Goal: Information Seeking & Learning: Check status

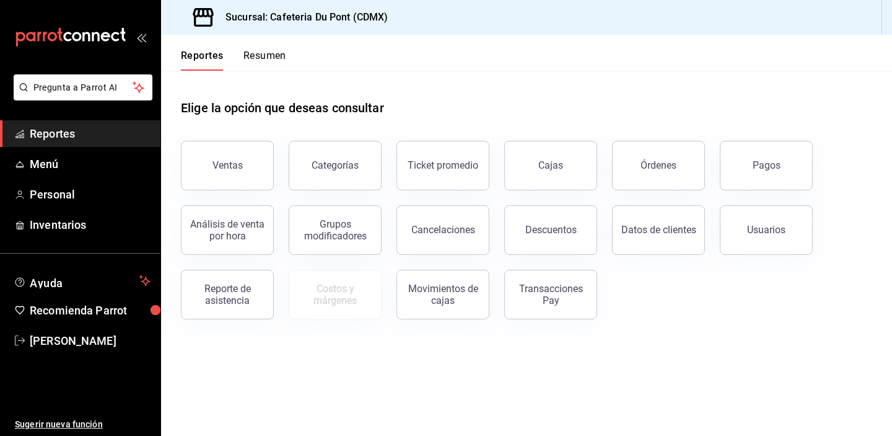
click at [677, 348] on main "Elige la opción que deseas consultar Ventas Categorías Ticket promedio Cajas Ór…" at bounding box center [526, 253] width 731 height 365
click at [547, 172] on button "Cajas" at bounding box center [550, 166] width 93 height 50
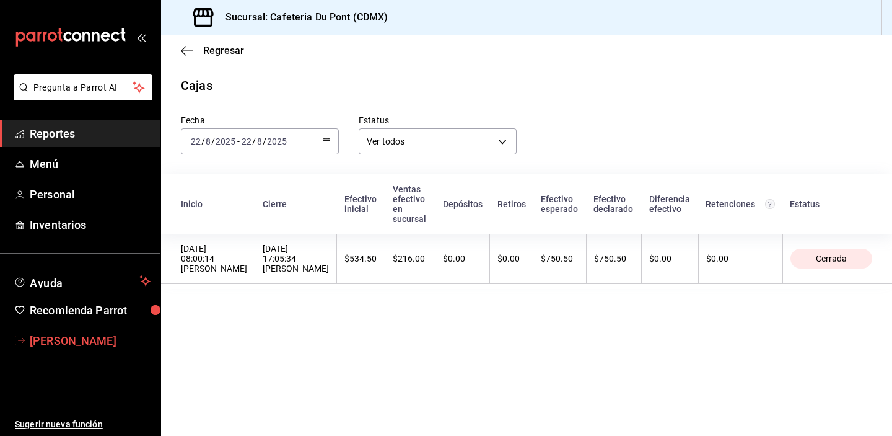
click at [80, 331] on link "ABIGAIL CORTES PEREZ" at bounding box center [80, 340] width 160 height 27
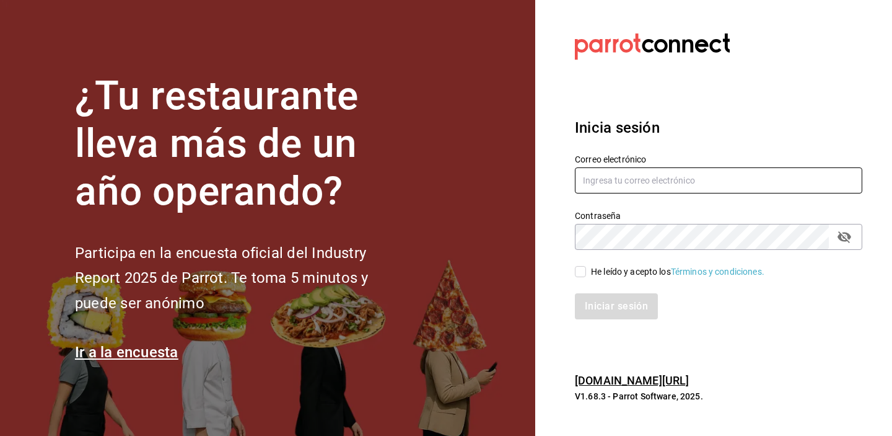
type input "gerentenucafe@debocaenboca.net"
click at [574, 278] on div "Iniciar sesión" at bounding box center [711, 298] width 302 height 41
click at [584, 274] on input "He leído y acepto los Términos y condiciones." at bounding box center [580, 271] width 11 height 11
checkbox input "true"
click at [614, 309] on button "Iniciar sesión" at bounding box center [616, 306] width 83 height 26
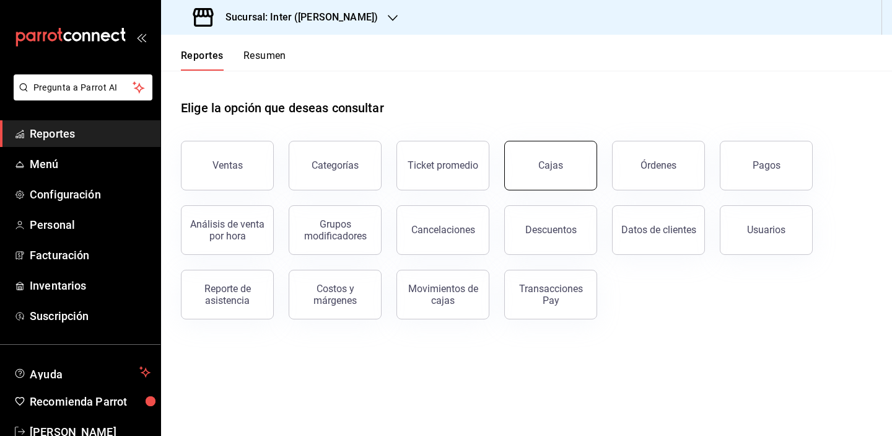
click at [542, 172] on button "Cajas" at bounding box center [550, 166] width 93 height 50
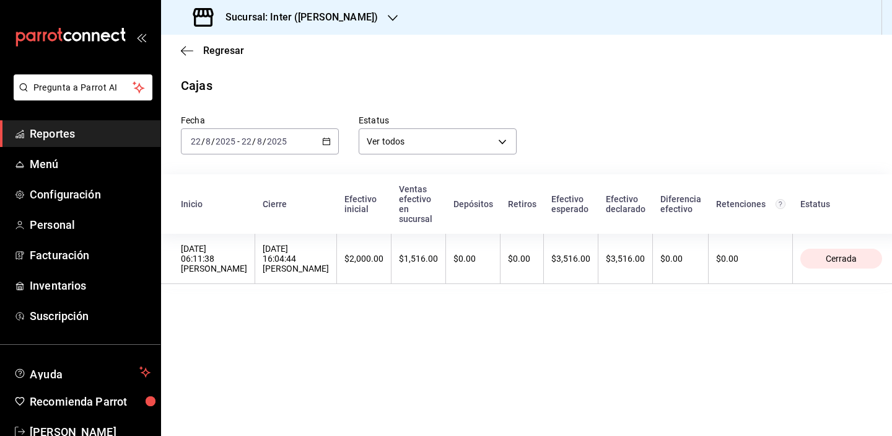
click at [564, 280] on main "Regresar Cajas Fecha [DATE] [DATE] - [DATE] [DATE] Estatus Ver todos ALL Inicio…" at bounding box center [526, 235] width 731 height 401
click at [338, 19] on div "Sucursal: Inter ([PERSON_NAME])" at bounding box center [287, 17] width 232 height 35
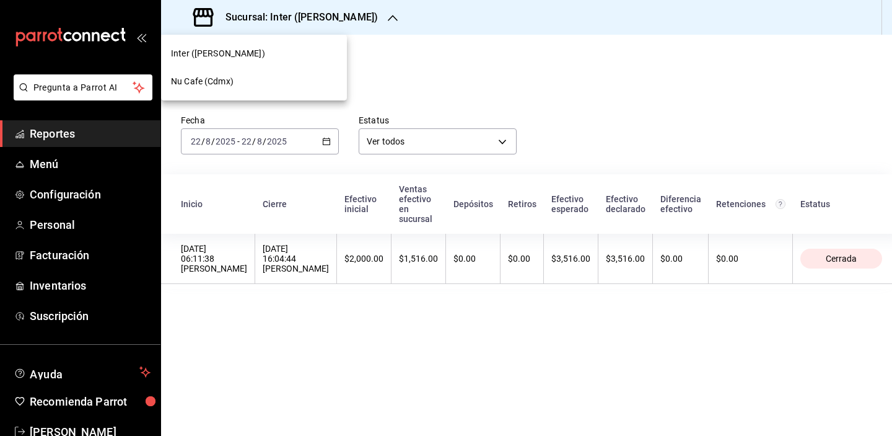
click at [304, 81] on div "Nu Cafe (Cdmx)" at bounding box center [254, 81] width 166 height 13
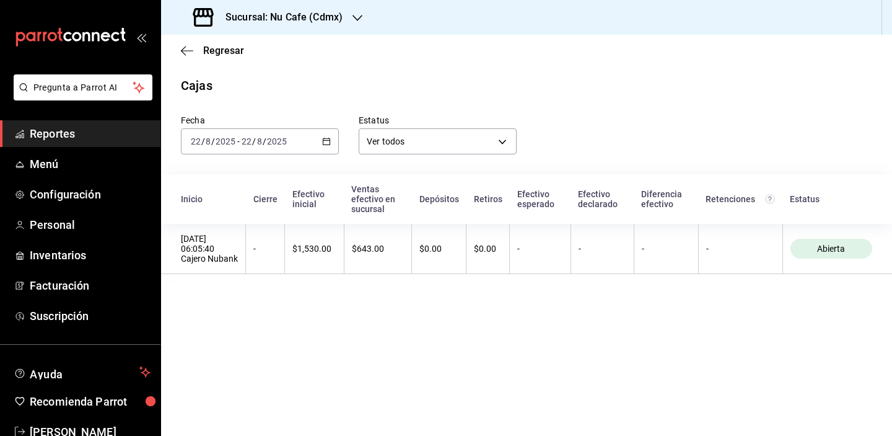
click at [336, 141] on div "[DATE] [DATE] - [DATE] [DATE]" at bounding box center [260, 141] width 158 height 26
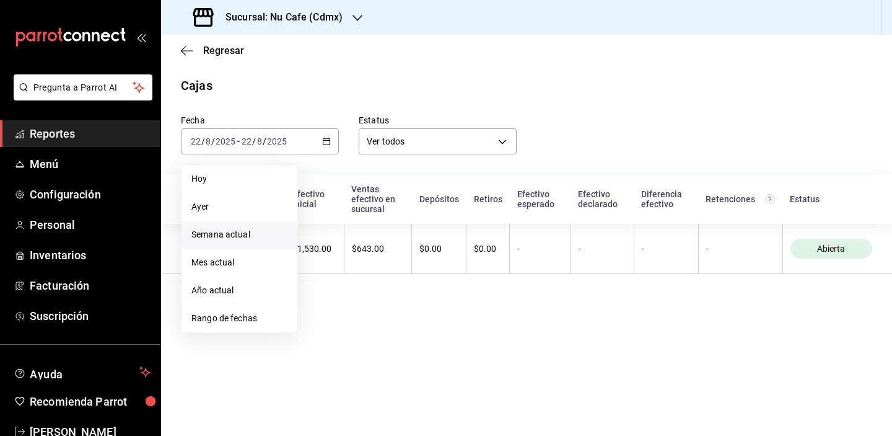
click at [257, 226] on li "Semana actual" at bounding box center [240, 235] width 116 height 28
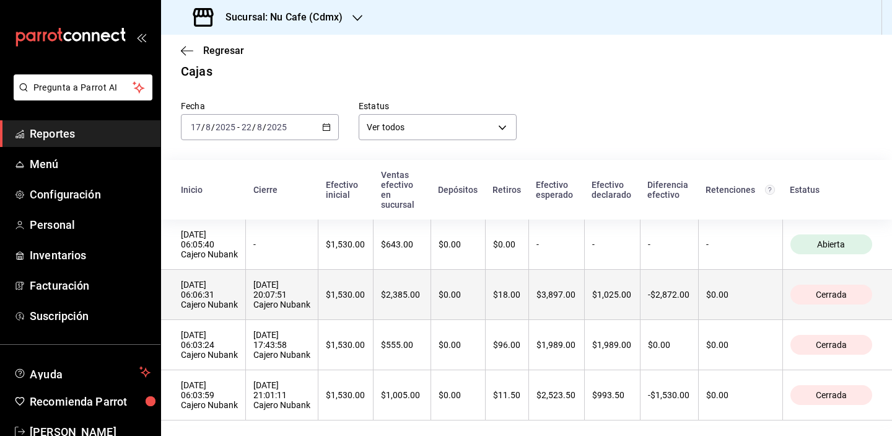
scroll to position [14, 0]
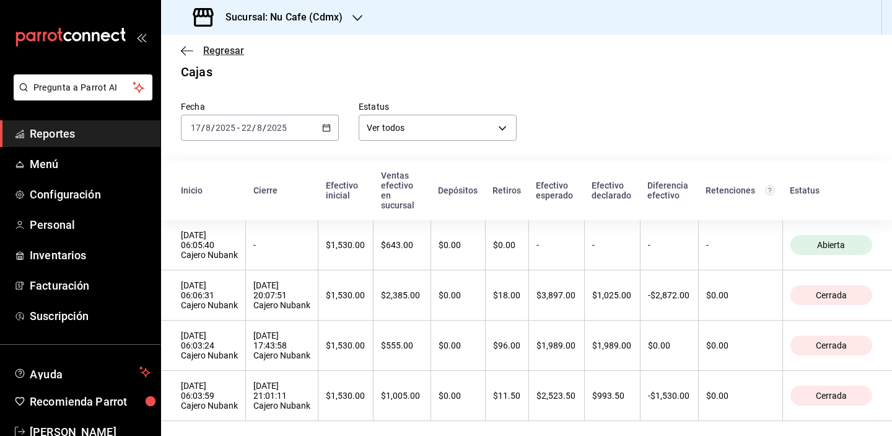
click at [227, 56] on span "Regresar" at bounding box center [223, 51] width 41 height 12
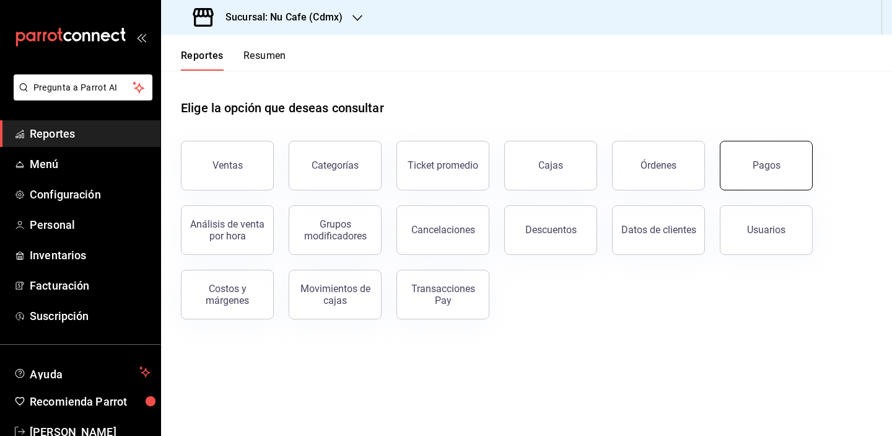
click at [770, 184] on button "Pagos" at bounding box center [766, 166] width 93 height 50
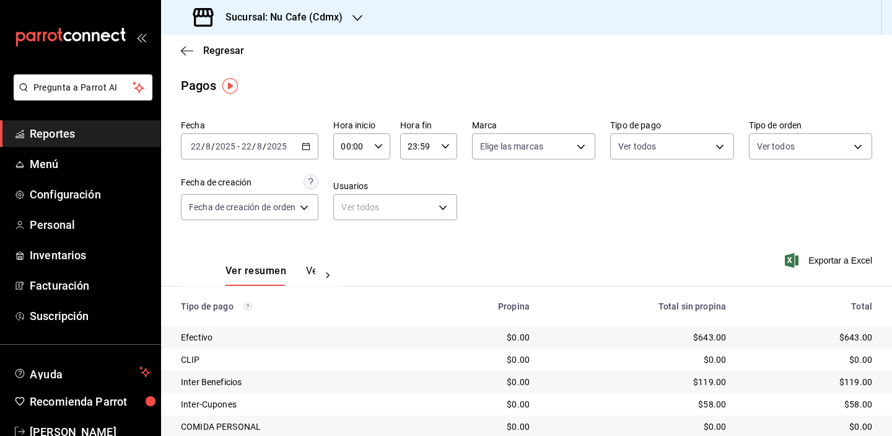
click at [318, 145] on div "[DATE] [DATE] - [DATE] [DATE]" at bounding box center [250, 146] width 138 height 26
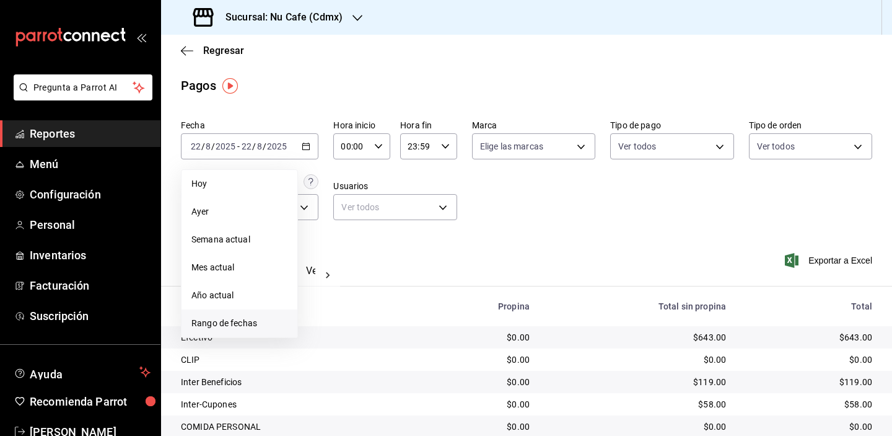
click at [267, 323] on span "Rango de fechas" at bounding box center [239, 323] width 96 height 13
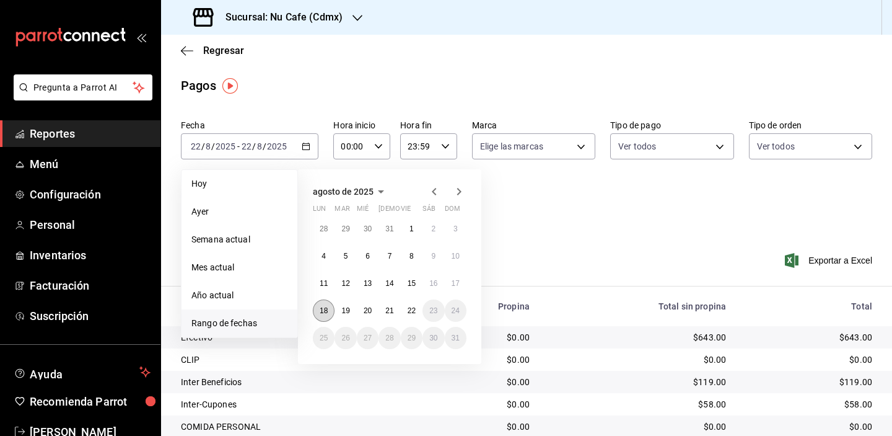
click at [323, 311] on abbr "18" at bounding box center [324, 310] width 8 height 9
click at [586, 229] on div "Fecha [DATE] [DATE] - [DATE] [DATE] [DATE] [DATE] Semana actual Mes actual Año …" at bounding box center [527, 175] width 692 height 120
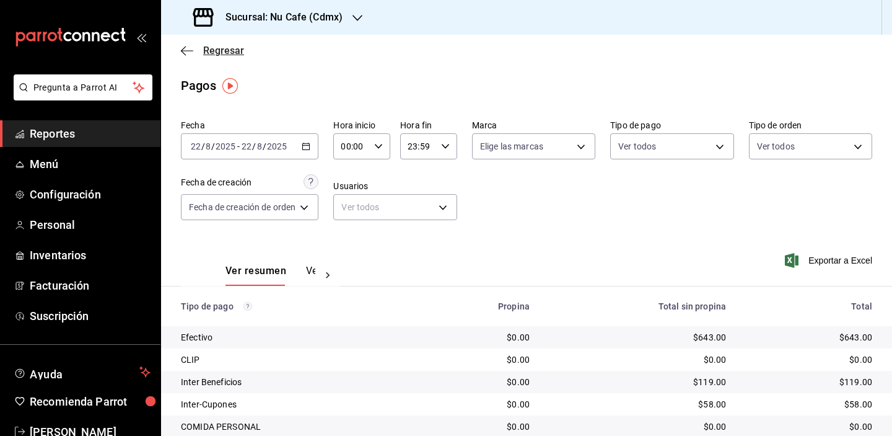
click at [218, 50] on span "Regresar" at bounding box center [223, 51] width 41 height 12
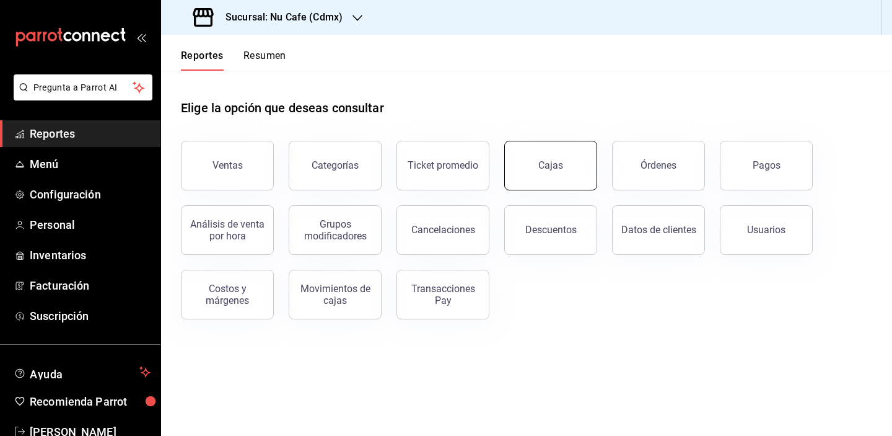
click at [571, 164] on button "Cajas" at bounding box center [550, 166] width 93 height 50
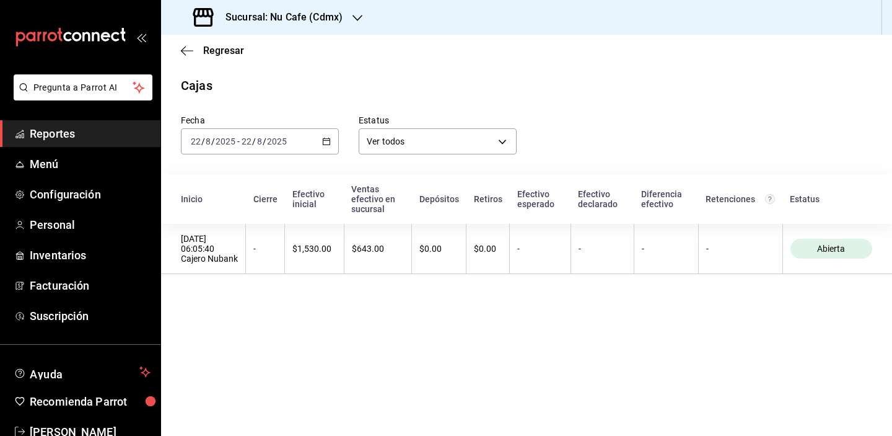
click at [330, 144] on \(Stroke\) "button" at bounding box center [326, 141] width 7 height 7
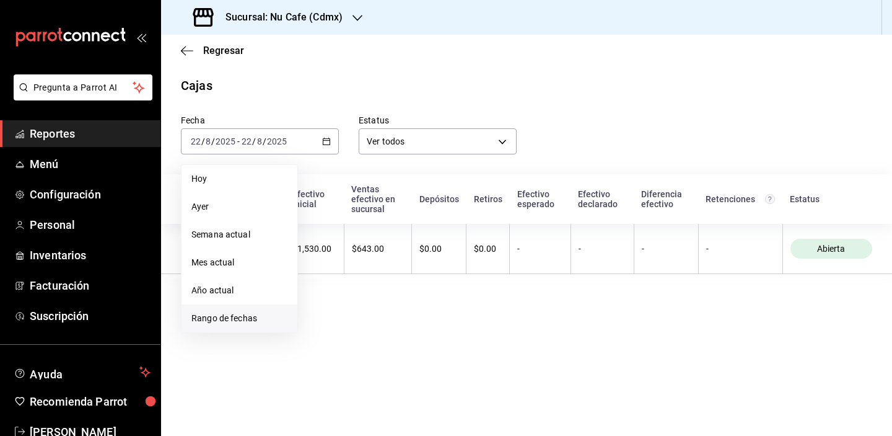
click at [250, 317] on span "Rango de fechas" at bounding box center [239, 318] width 96 height 13
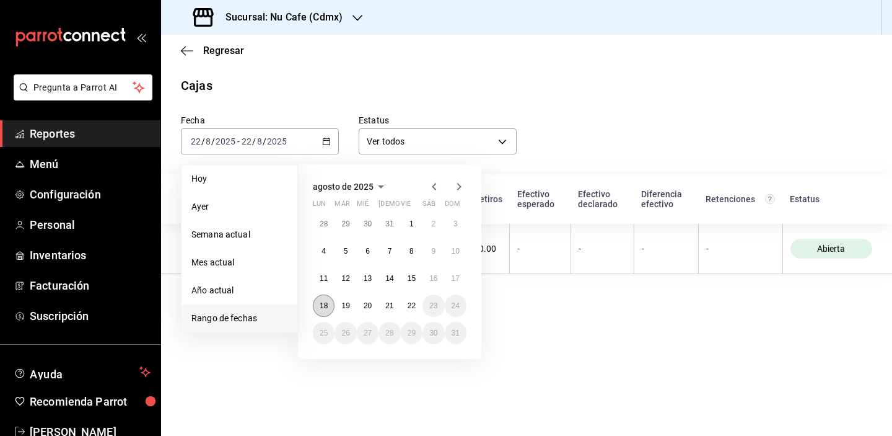
click at [321, 305] on abbr "18" at bounding box center [324, 305] width 8 height 9
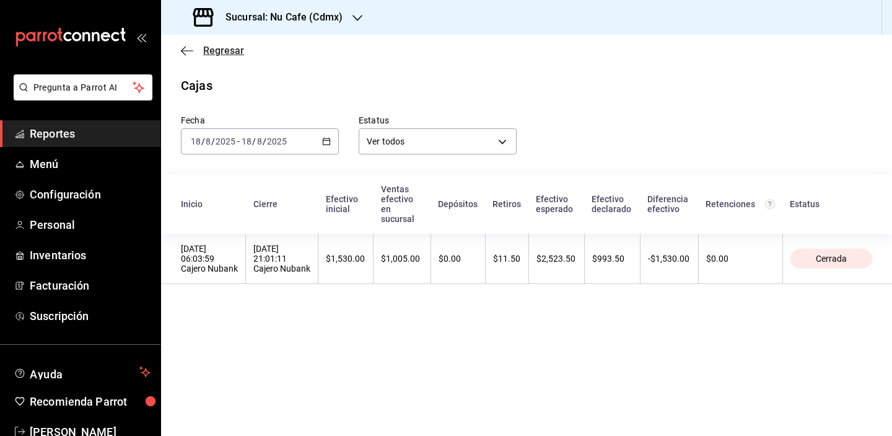
click at [230, 54] on span "Regresar" at bounding box center [223, 51] width 41 height 12
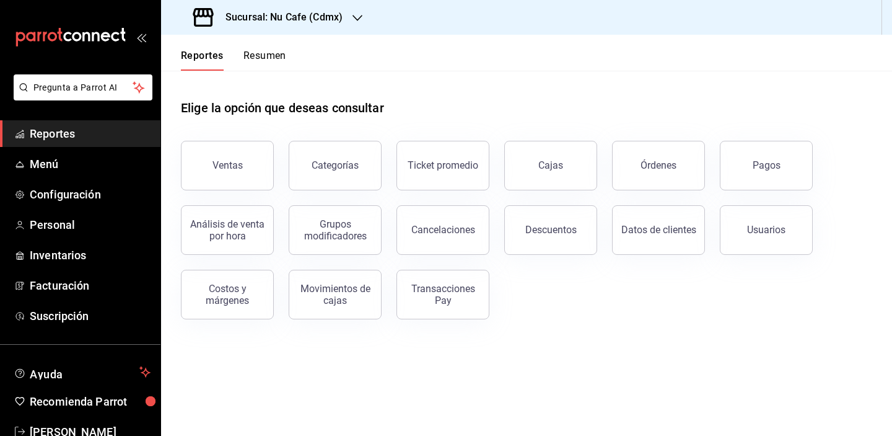
click at [777, 136] on div "Pagos" at bounding box center [759, 158] width 108 height 64
click at [776, 154] on button "Pagos" at bounding box center [766, 166] width 93 height 50
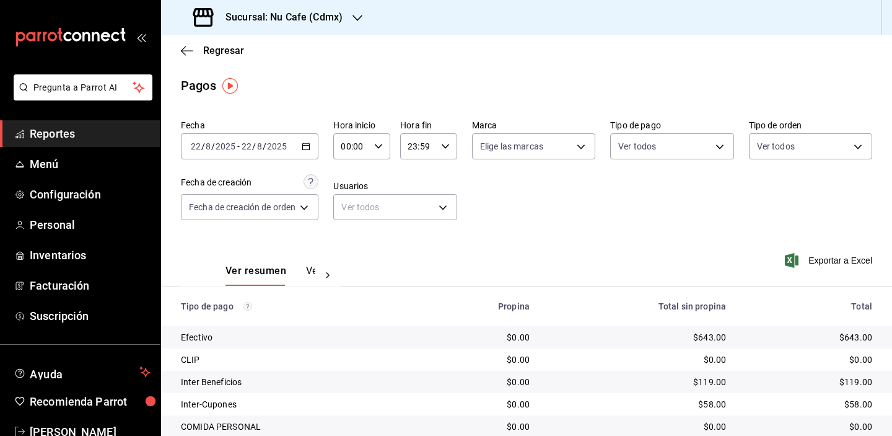
click at [310, 144] on \(Stroke\) "button" at bounding box center [305, 146] width 7 height 7
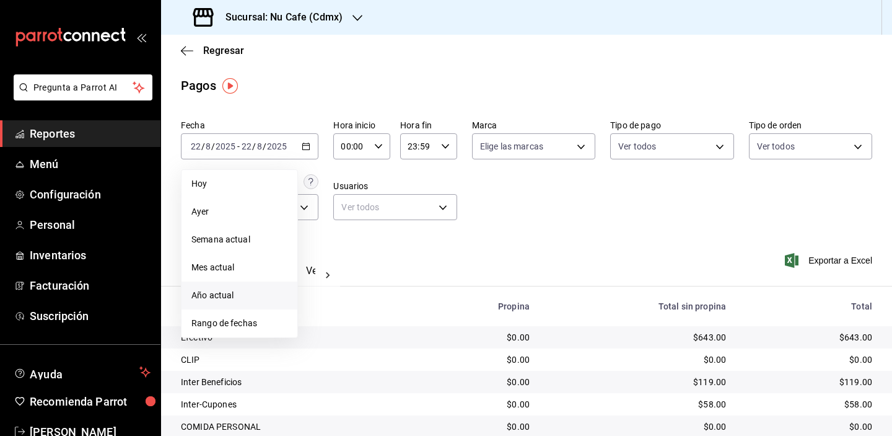
click at [285, 307] on li "Año actual" at bounding box center [240, 295] width 116 height 28
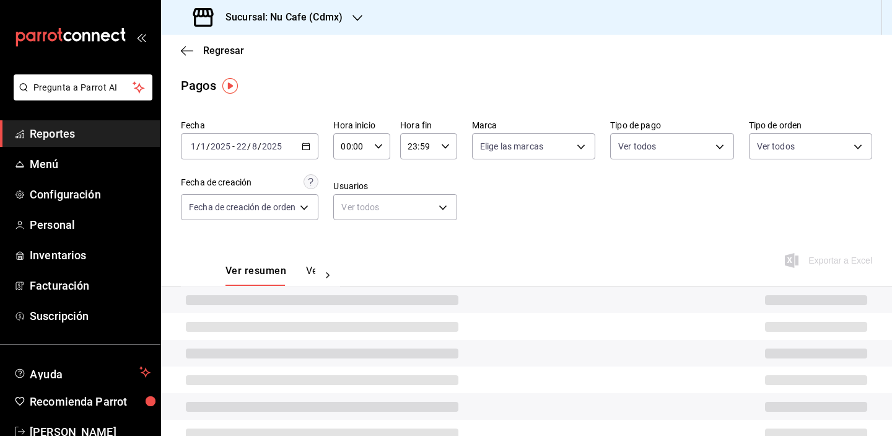
click at [303, 149] on icon "button" at bounding box center [306, 146] width 9 height 9
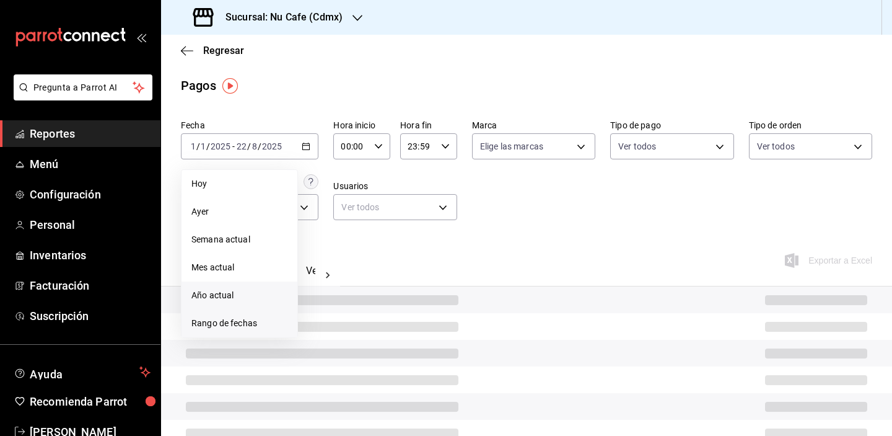
click at [272, 317] on span "Rango de fechas" at bounding box center [239, 323] width 96 height 13
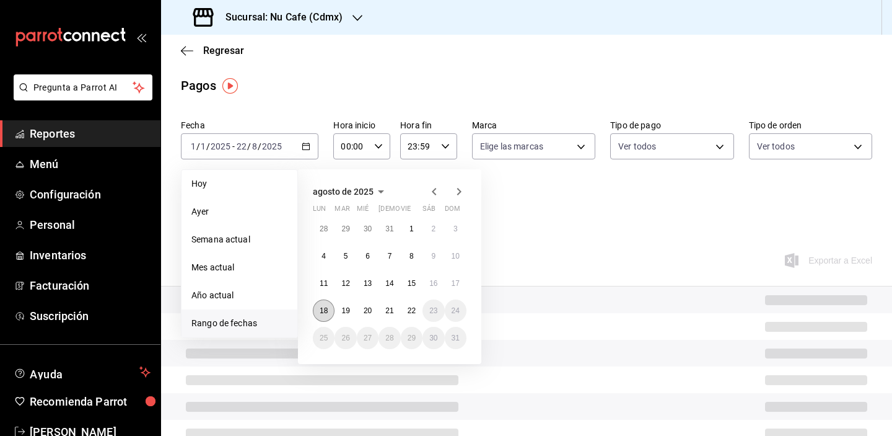
click at [324, 304] on button "18" at bounding box center [324, 310] width 22 height 22
click at [325, 304] on button "18" at bounding box center [324, 310] width 22 height 22
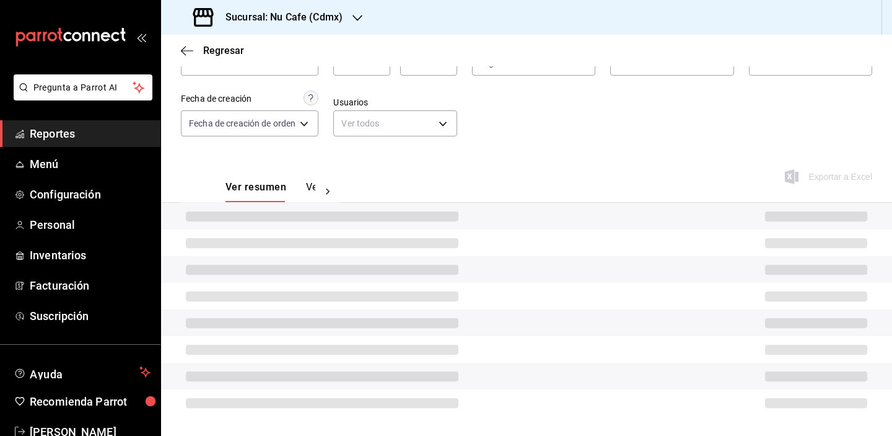
scroll to position [84, 0]
click at [617, 128] on div "Fecha [DATE] [DATE] - [DATE] [DATE] Hora inicio 00:00 Hora inicio Hora fin 23:5…" at bounding box center [527, 91] width 692 height 120
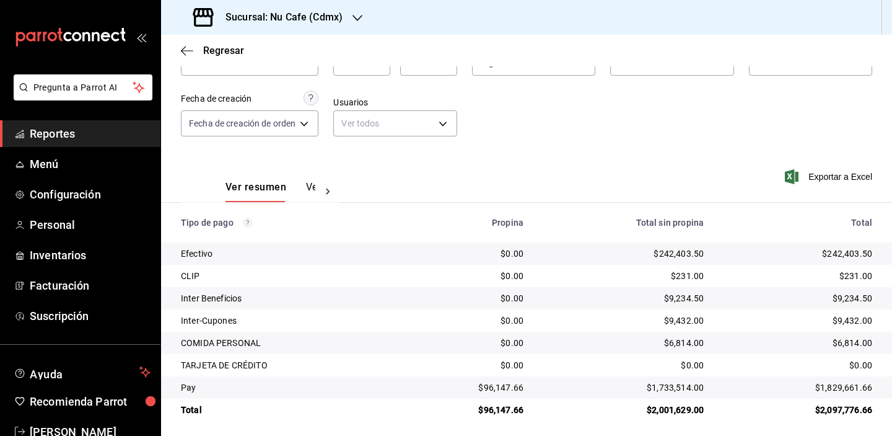
scroll to position [37, 0]
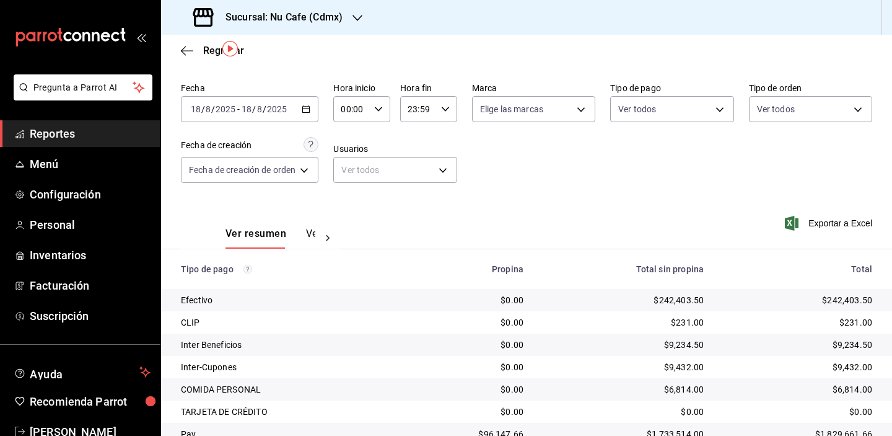
click at [309, 110] on icon "button" at bounding box center [306, 109] width 9 height 9
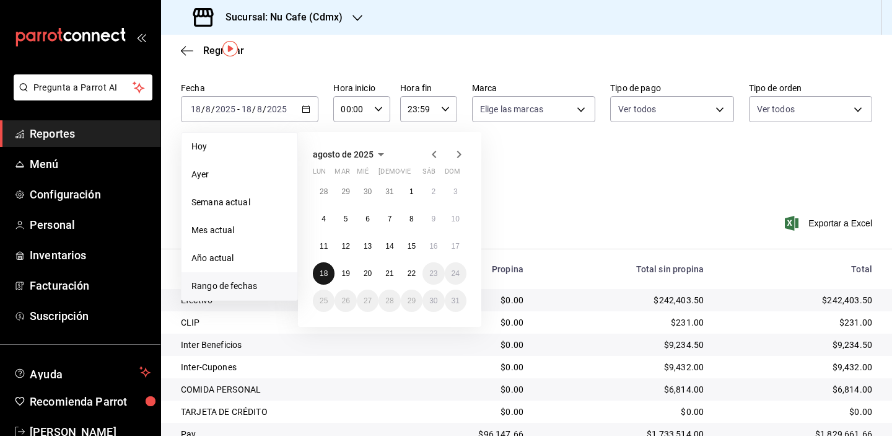
click at [325, 274] on abbr "18" at bounding box center [324, 273] width 8 height 9
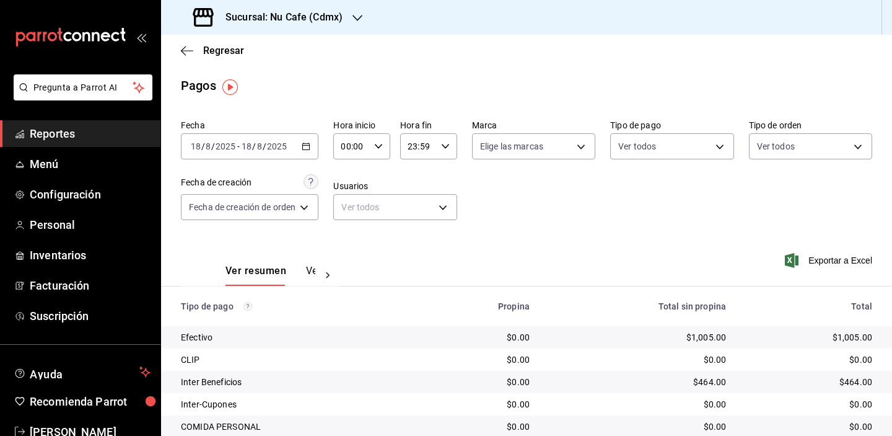
scroll to position [0, 0]
click at [307, 147] on icon "button" at bounding box center [306, 146] width 9 height 9
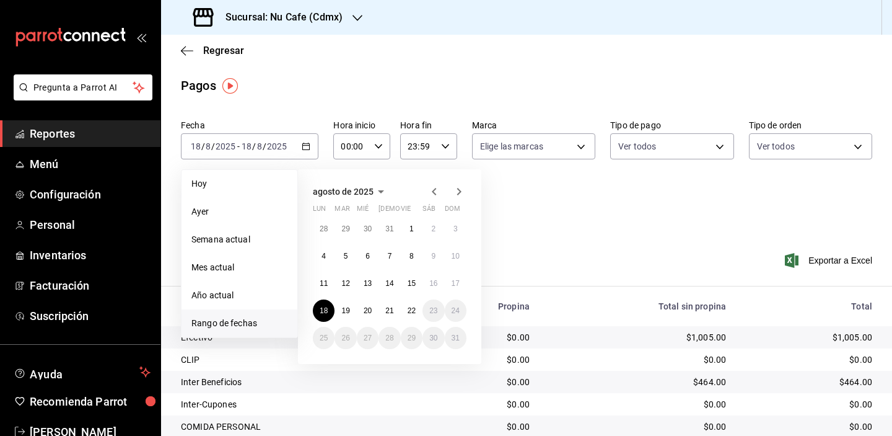
click at [350, 299] on div "28 29 30 31 1 2 3 4 5 6 7 8 9 10 11 12 13 14 15 16 17 18 19 20 21 22 23 24 25 2…" at bounding box center [390, 282] width 154 height 131
click at [345, 312] on abbr "19" at bounding box center [345, 310] width 8 height 9
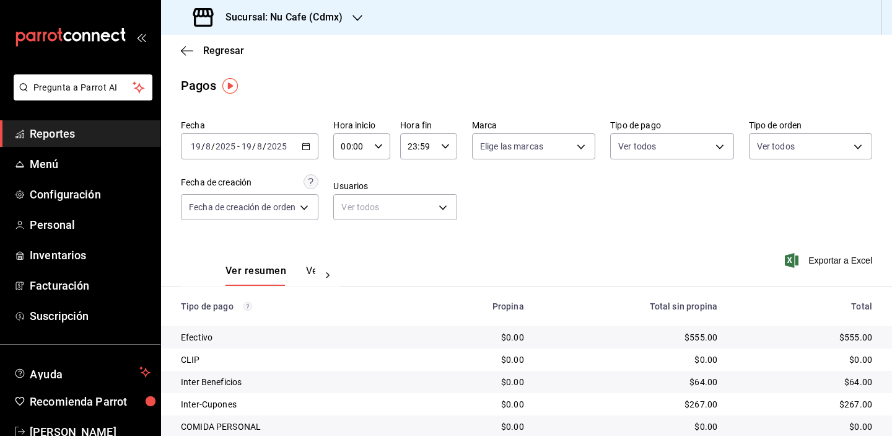
click at [305, 151] on div "[DATE] [DATE] - [DATE] [DATE]" at bounding box center [250, 146] width 138 height 26
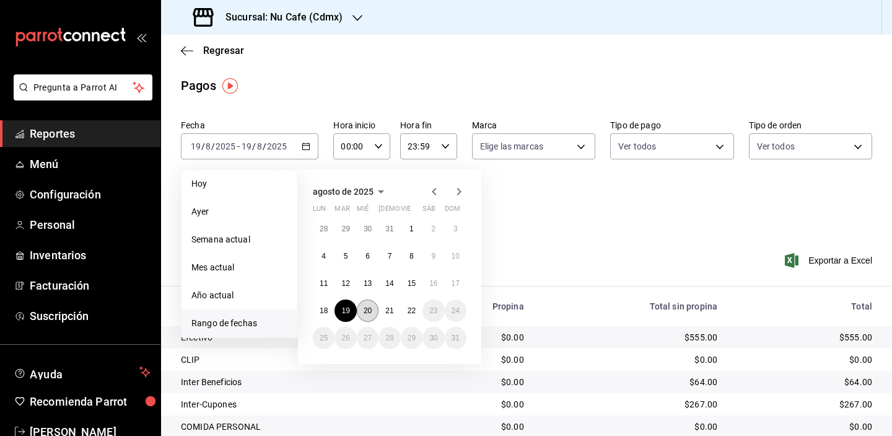
click at [361, 312] on button "20" at bounding box center [368, 310] width 22 height 22
click at [362, 312] on button "20" at bounding box center [368, 310] width 22 height 22
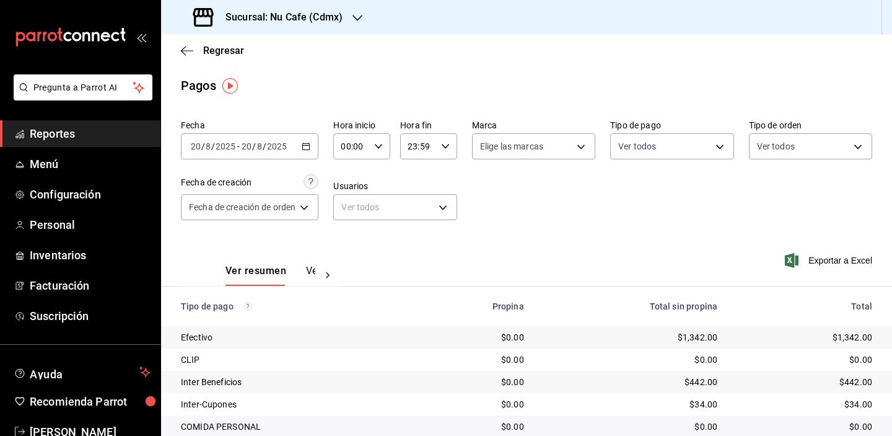
click at [310, 151] on div "[DATE] [DATE] - [DATE] [DATE]" at bounding box center [250, 146] width 138 height 26
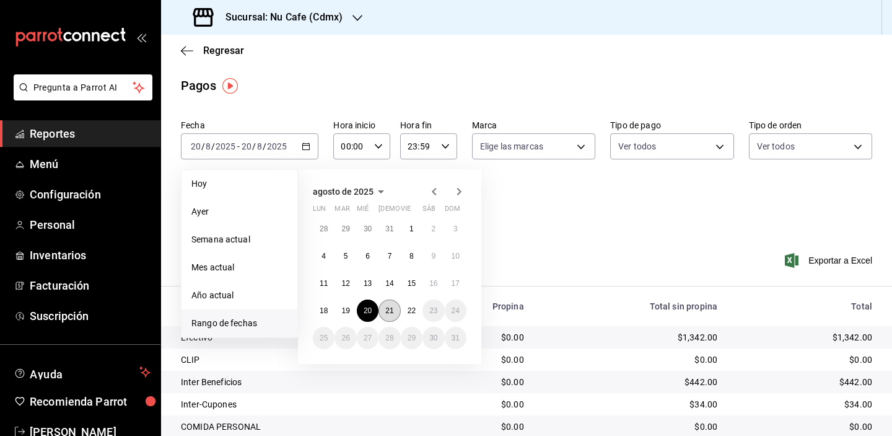
click at [395, 304] on button "21" at bounding box center [390, 310] width 22 height 22
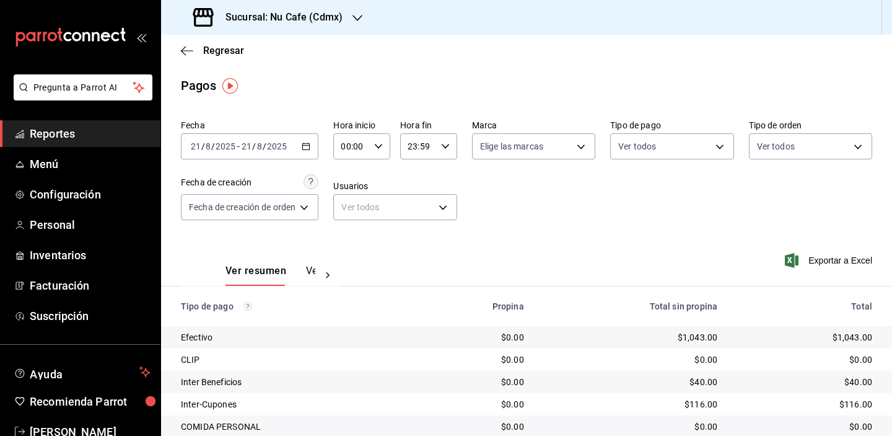
click at [307, 149] on \(Stroke\) "button" at bounding box center [305, 146] width 7 height 7
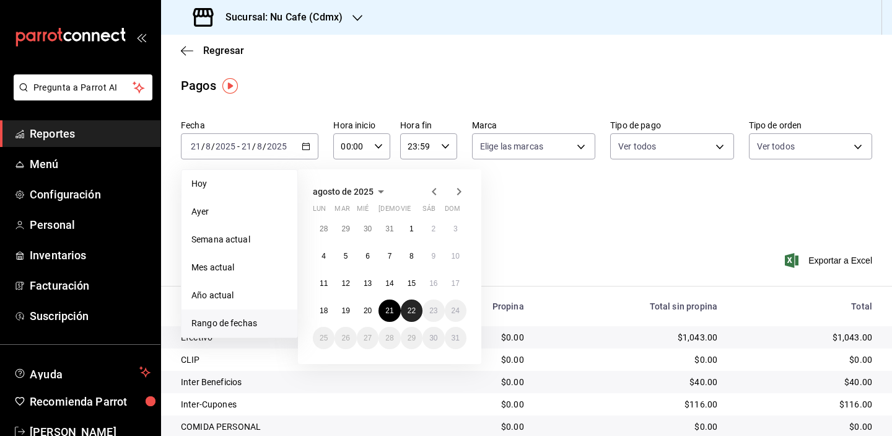
click at [408, 313] on abbr "22" at bounding box center [412, 310] width 8 height 9
click at [409, 313] on abbr "22" at bounding box center [412, 310] width 8 height 9
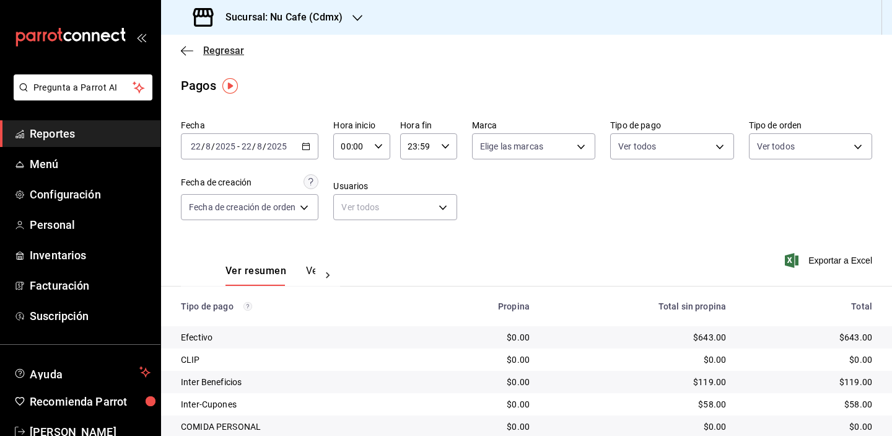
click at [229, 50] on span "Regresar" at bounding box center [223, 51] width 41 height 12
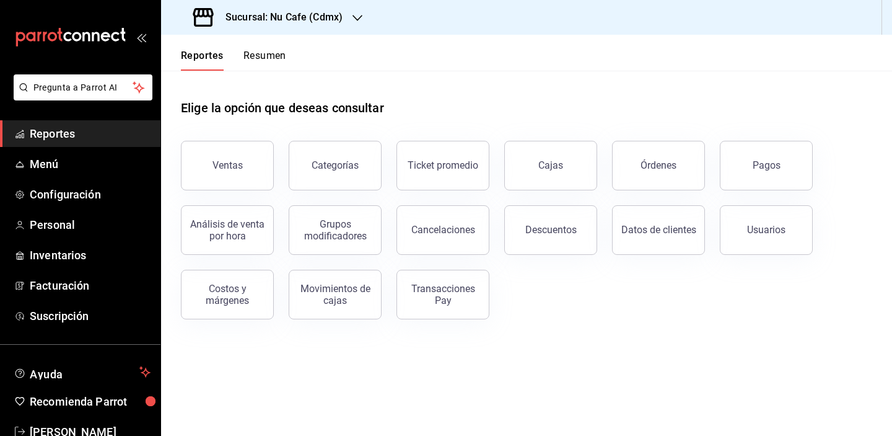
click at [717, 354] on main "Elige la opción que deseas consultar Ventas Categorías Ticket promedio Cajas Ór…" at bounding box center [526, 253] width 731 height 365
click at [520, 182] on button "Cajas" at bounding box center [550, 166] width 93 height 50
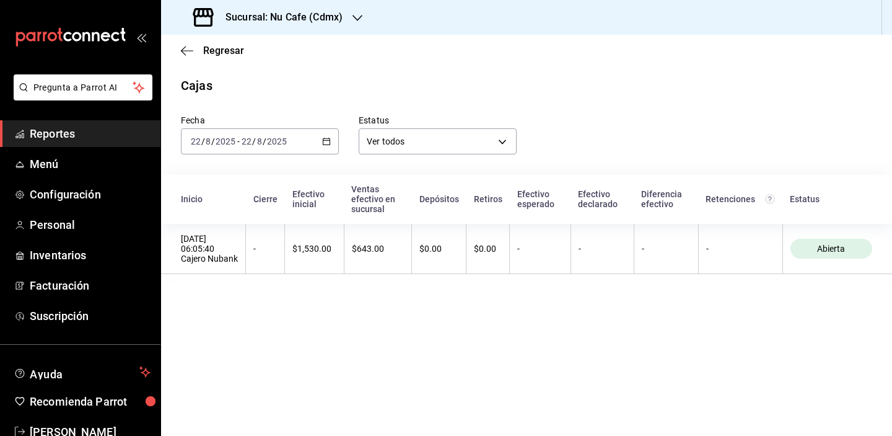
click at [319, 143] on div "[DATE] [DATE] - [DATE] [DATE]" at bounding box center [260, 141] width 158 height 26
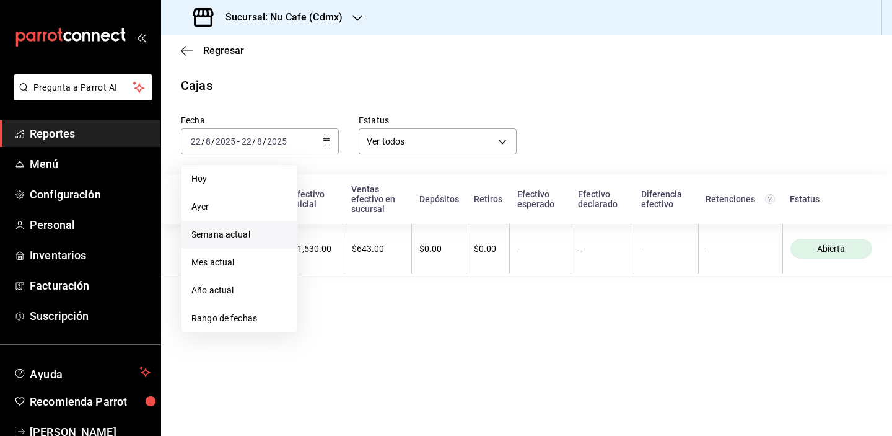
click at [258, 241] on li "Semana actual" at bounding box center [240, 235] width 116 height 28
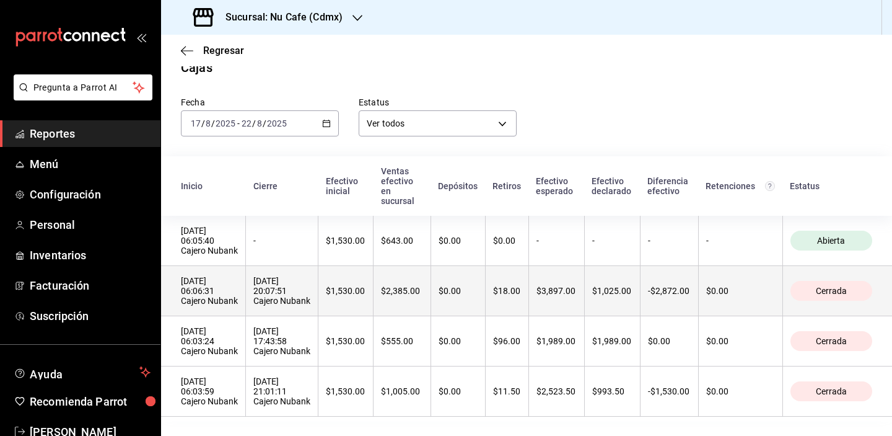
scroll to position [14, 0]
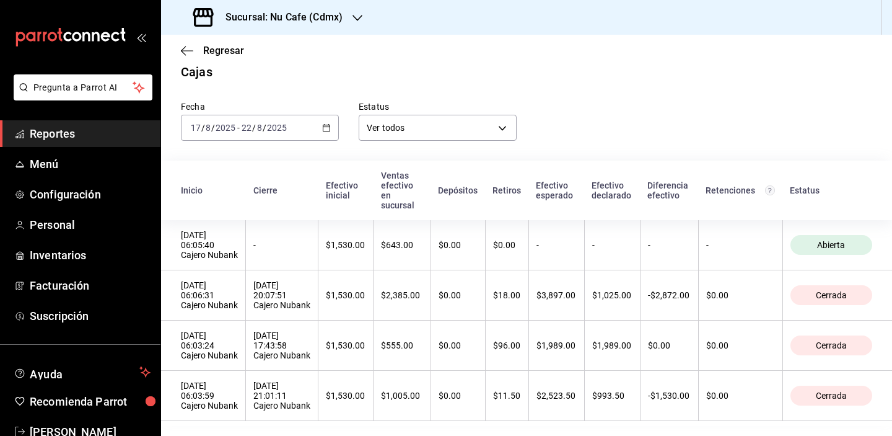
click at [652, 69] on div "Cajas" at bounding box center [526, 72] width 731 height 19
click at [214, 52] on span "Regresar" at bounding box center [223, 51] width 41 height 12
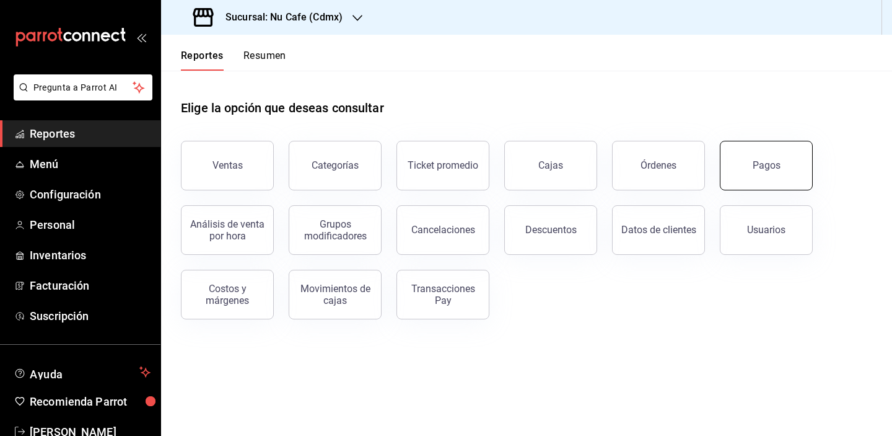
click at [729, 180] on button "Pagos" at bounding box center [766, 166] width 93 height 50
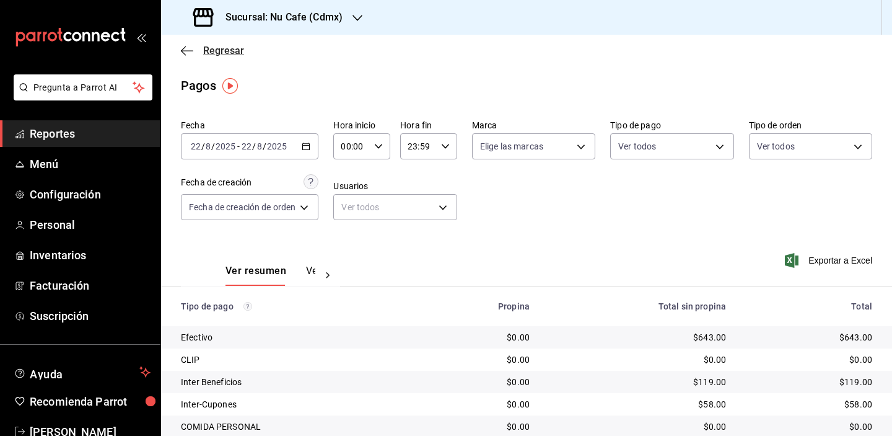
click at [221, 46] on span "Regresar" at bounding box center [223, 51] width 41 height 12
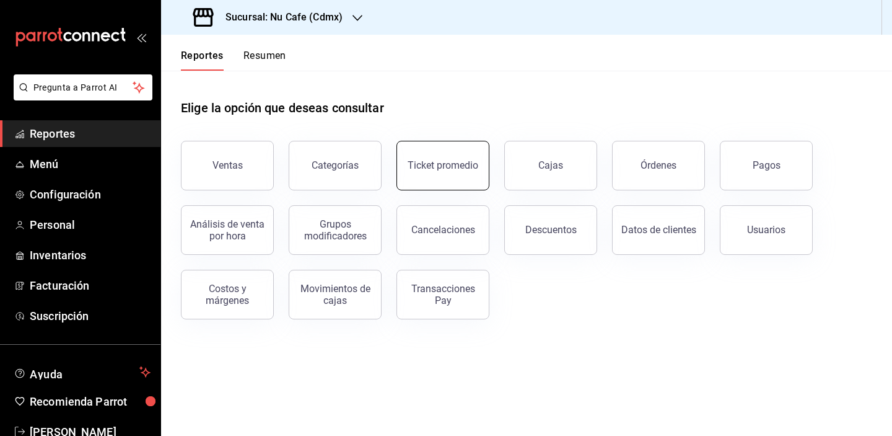
click at [458, 174] on button "Ticket promedio" at bounding box center [443, 166] width 93 height 50
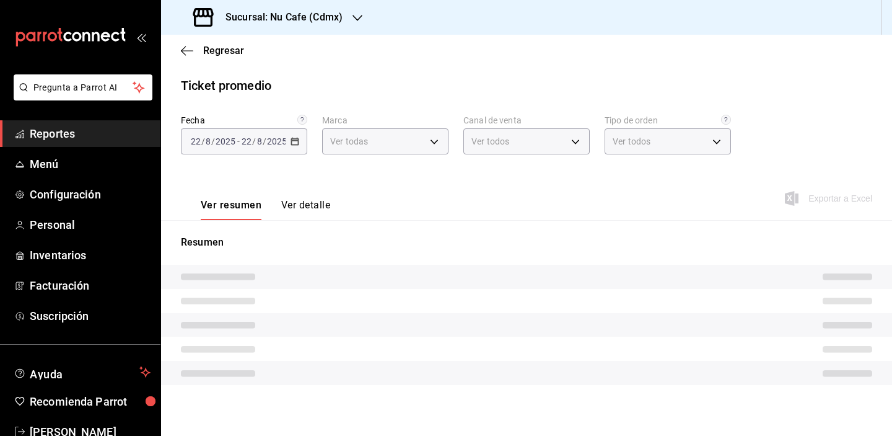
type input "0eed2892-7b63-413a-8f7e-1edbe76bc373"
type input "PARROT,UBER_EATS,RAPPI,DIDI_FOOD,ONLINE"
type input "d409e3e4-f848-45d4-bd72-c8192f304ae5,EXTERNAL"
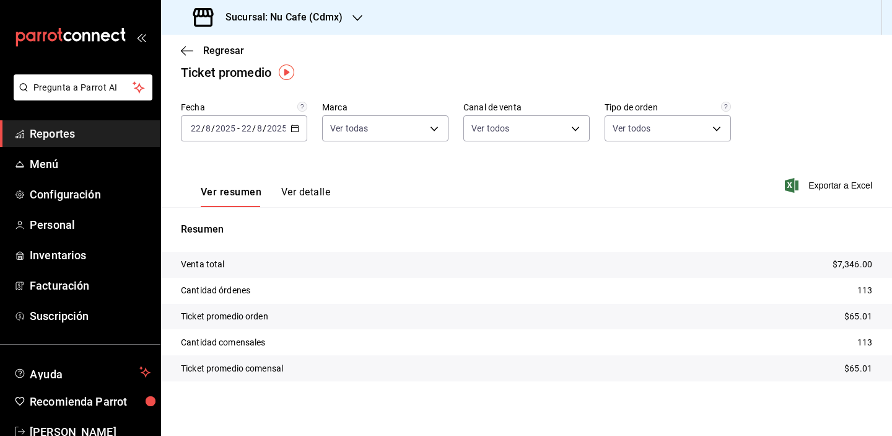
scroll to position [13, 0]
click at [236, 56] on span "Regresar" at bounding box center [223, 51] width 41 height 12
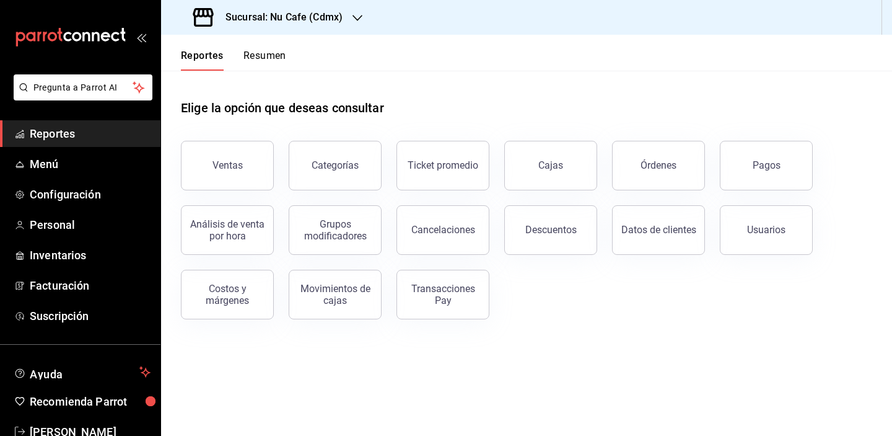
click at [285, 61] on button "Resumen" at bounding box center [265, 60] width 43 height 21
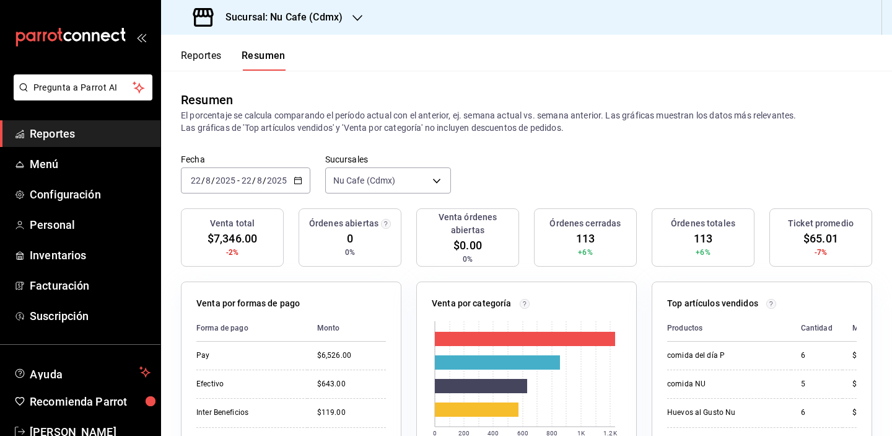
click at [94, 136] on span "Reportes" at bounding box center [90, 133] width 121 height 17
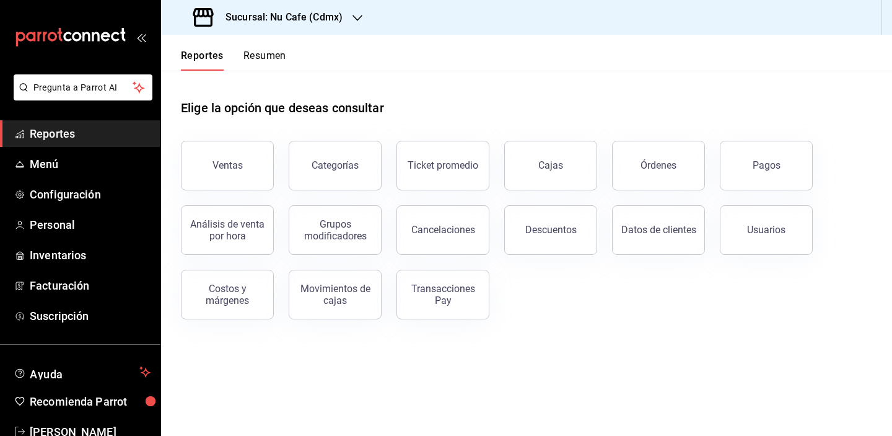
click at [201, 53] on button "Reportes" at bounding box center [202, 60] width 43 height 21
click at [560, 170] on div "Cajas" at bounding box center [550, 165] width 25 height 12
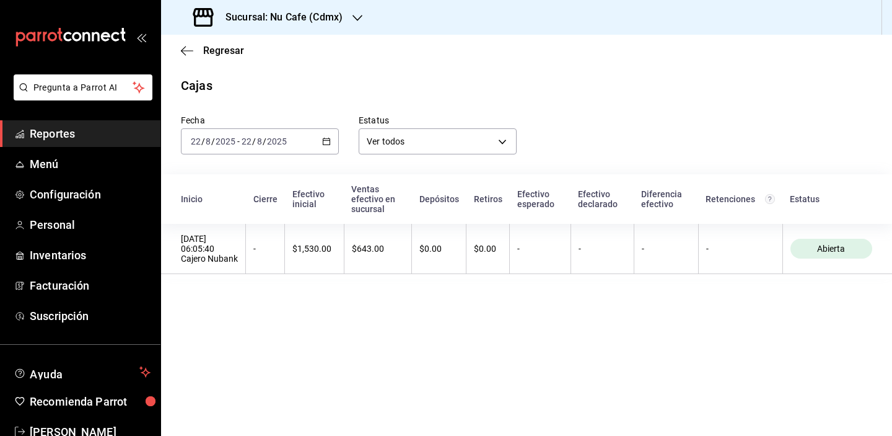
click at [574, 326] on main "Regresar Cajas Fecha [DATE] [DATE] - [DATE] [DATE] Estatus Ver todos ALL Inicio…" at bounding box center [526, 235] width 731 height 401
click at [213, 45] on span "Regresar" at bounding box center [223, 51] width 41 height 12
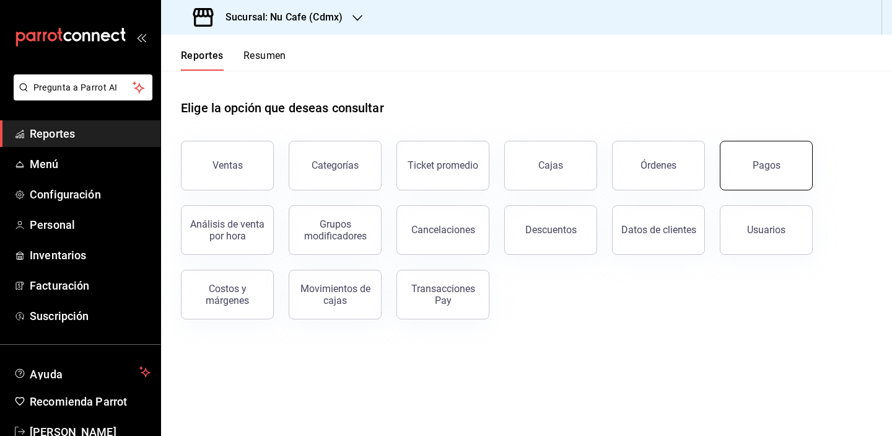
click at [757, 160] on div "Pagos" at bounding box center [767, 165] width 28 height 12
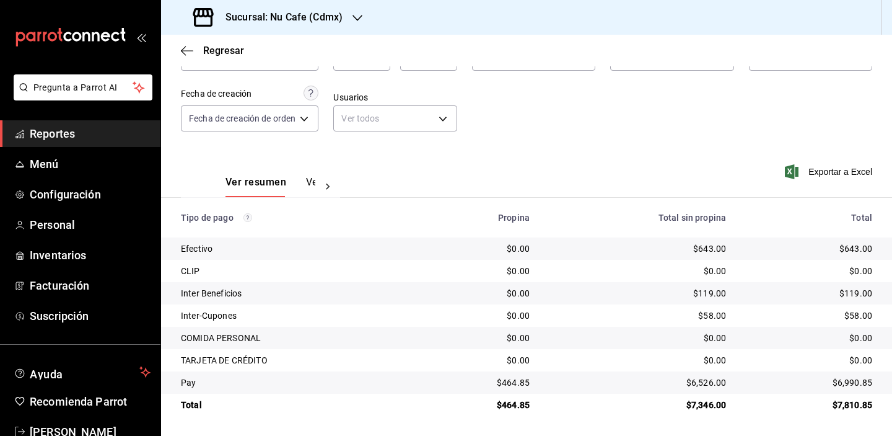
scroll to position [89, 0]
click at [620, 141] on div "Fecha [DATE] [DATE] - [DATE] [DATE] Hora inicio 00:00 Hora inicio Hora fin 23:5…" at bounding box center [527, 86] width 692 height 120
